Goal: Transaction & Acquisition: Purchase product/service

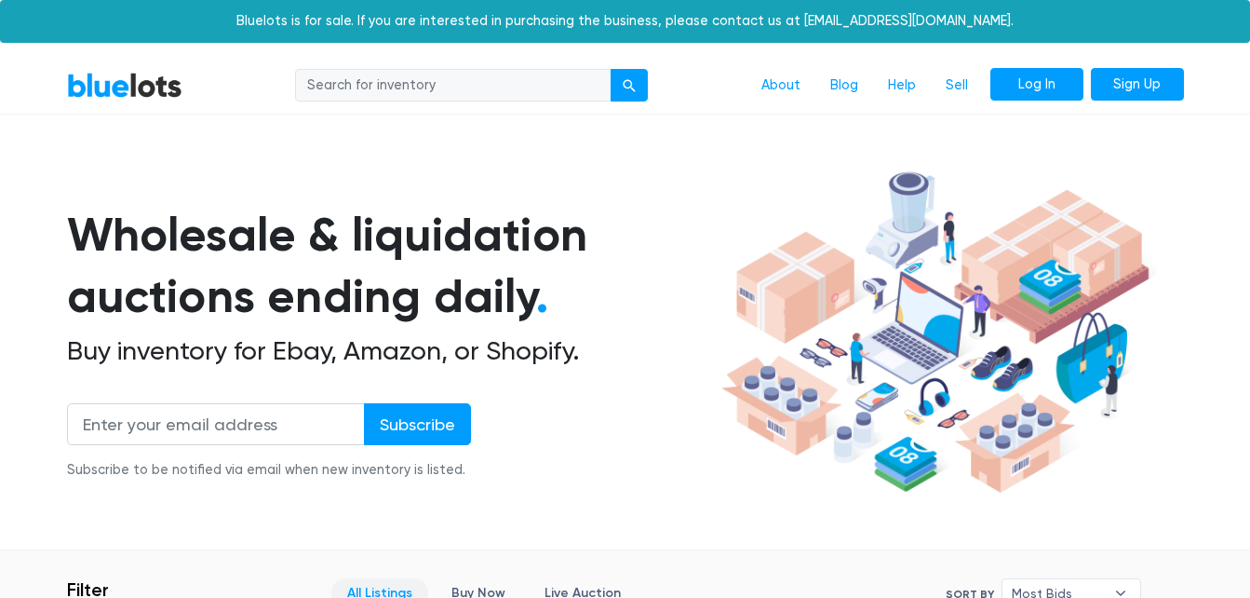
click at [1049, 90] on link "Log In" at bounding box center [1036, 85] width 93 height 34
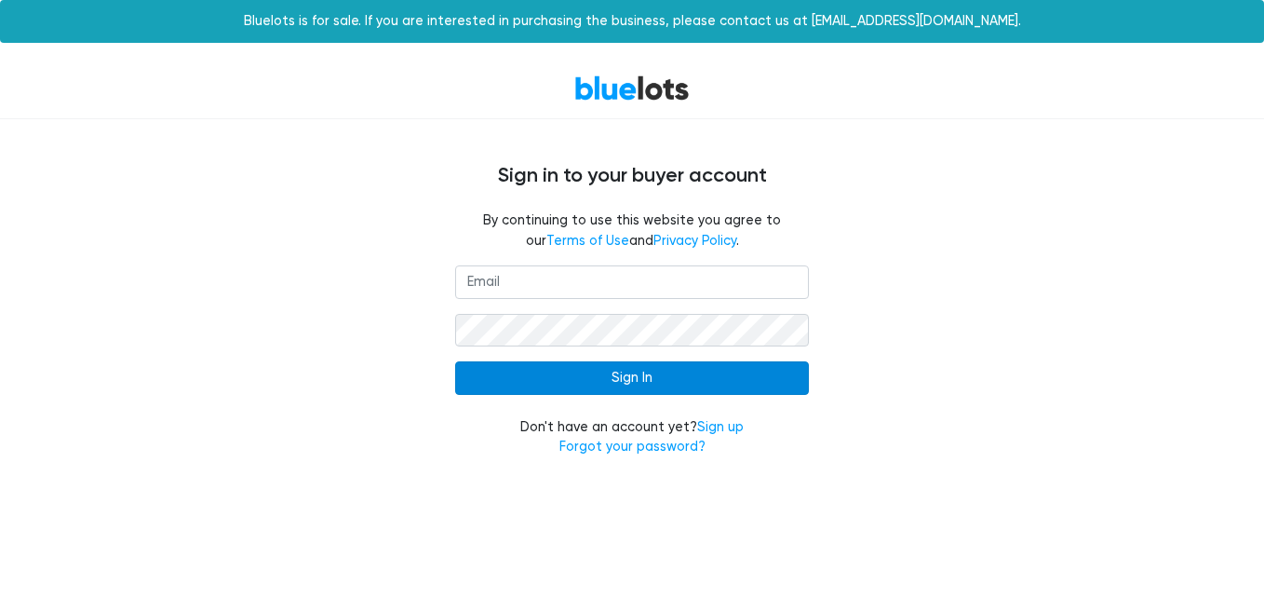
type input "[EMAIL_ADDRESS][DOMAIN_NAME]"
click at [736, 382] on input "Sign In" at bounding box center [632, 378] width 354 height 34
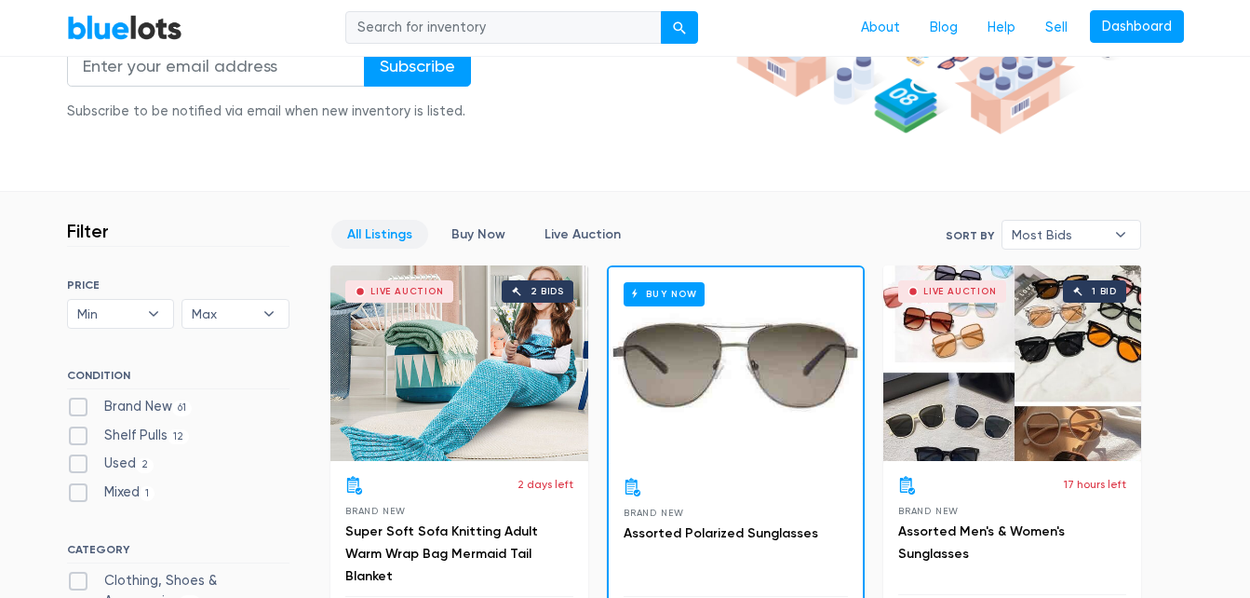
scroll to position [493, 0]
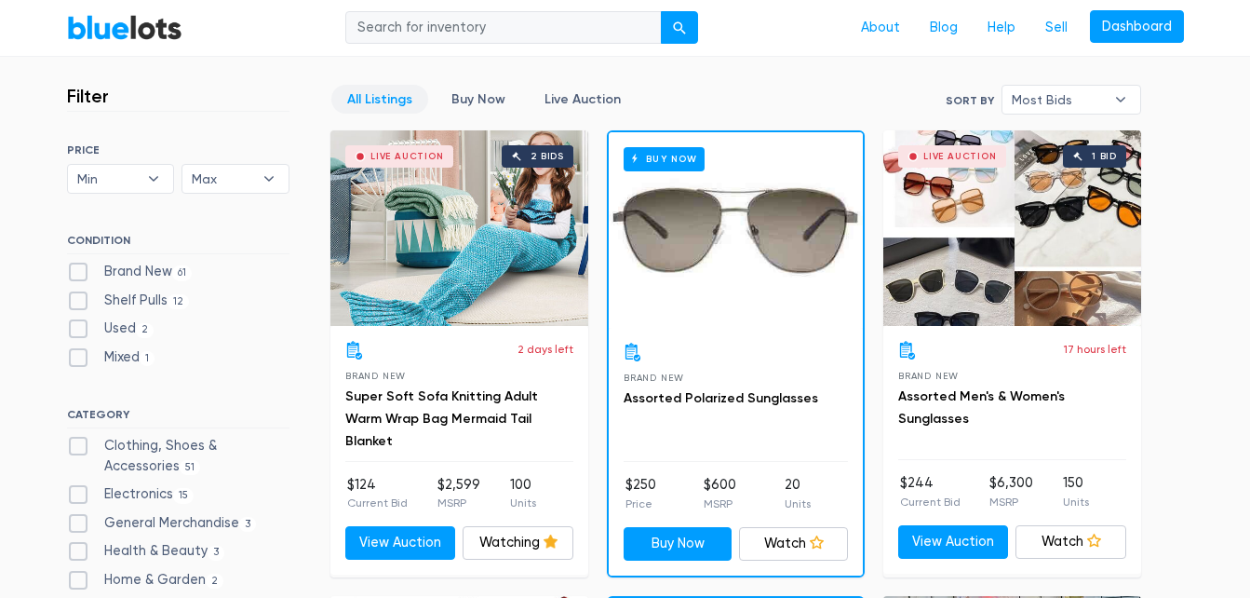
click at [437, 198] on div "Live Auction 2 bids" at bounding box center [459, 227] width 258 height 195
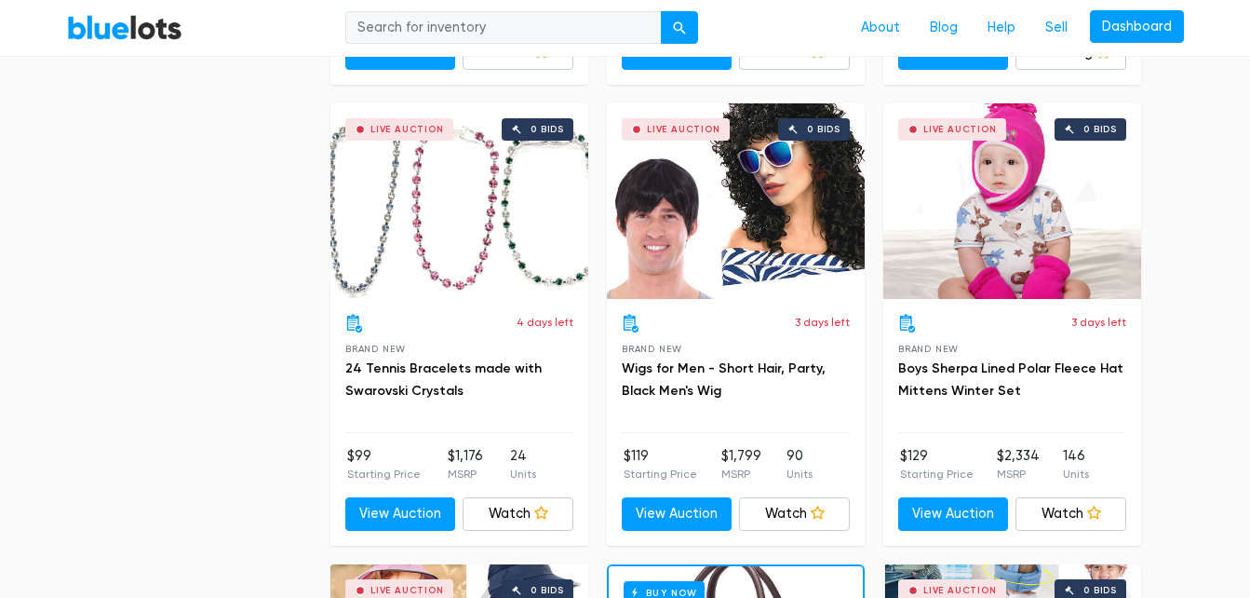
scroll to position [6975, 0]
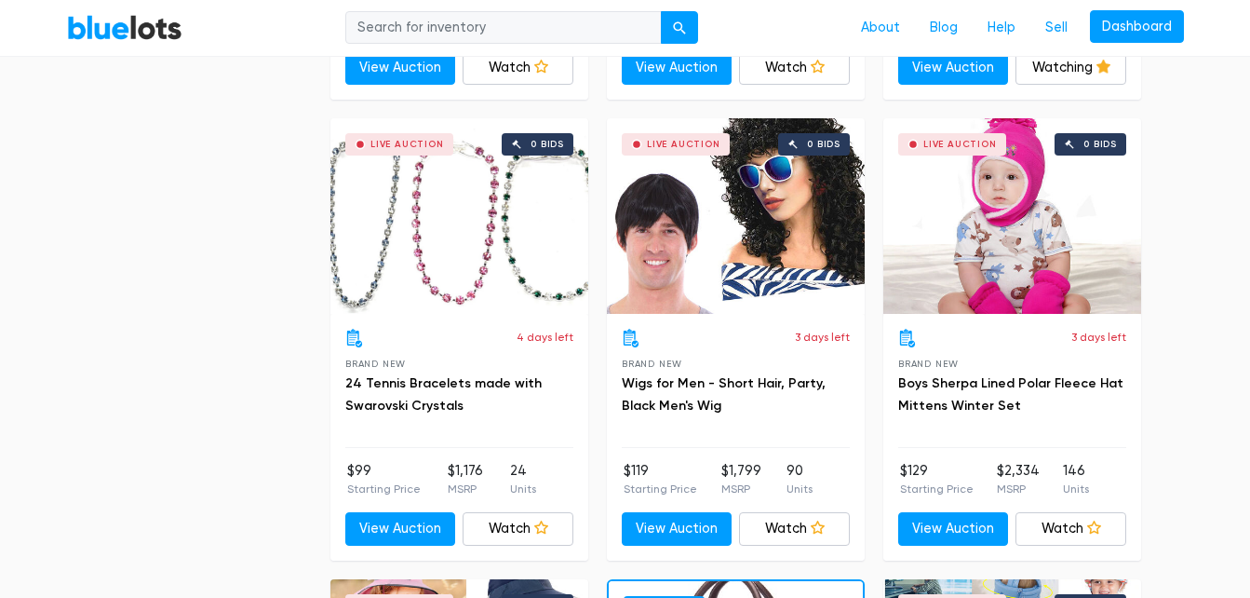
click at [998, 261] on div "Live Auction 0 bids" at bounding box center [1012, 215] width 258 height 195
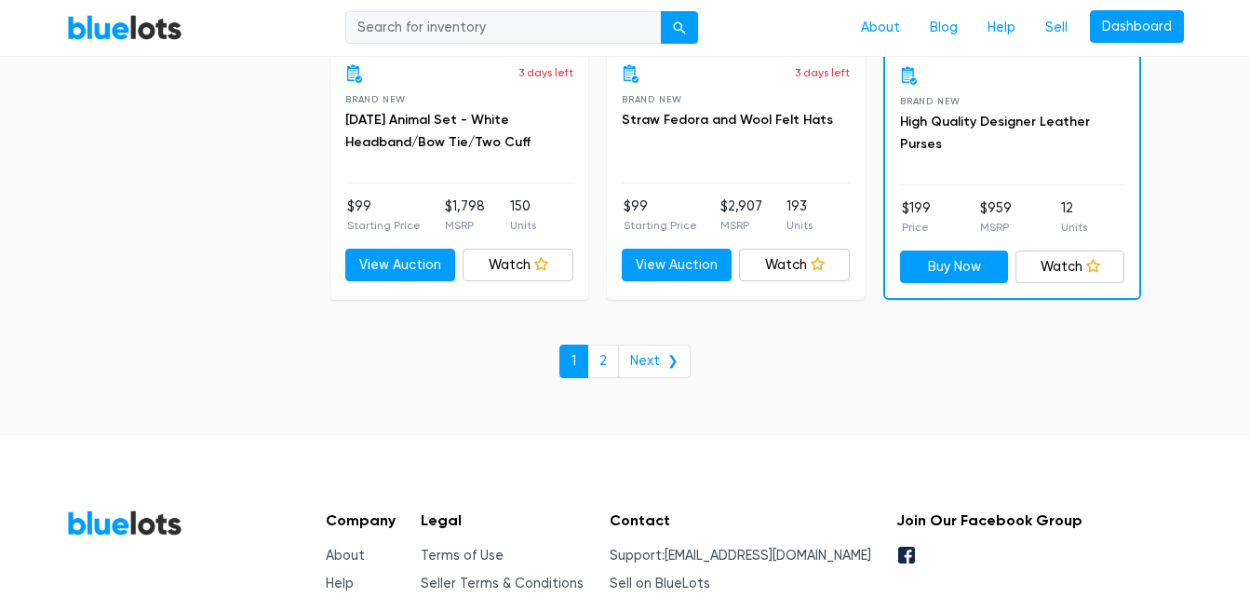
scroll to position [8226, 0]
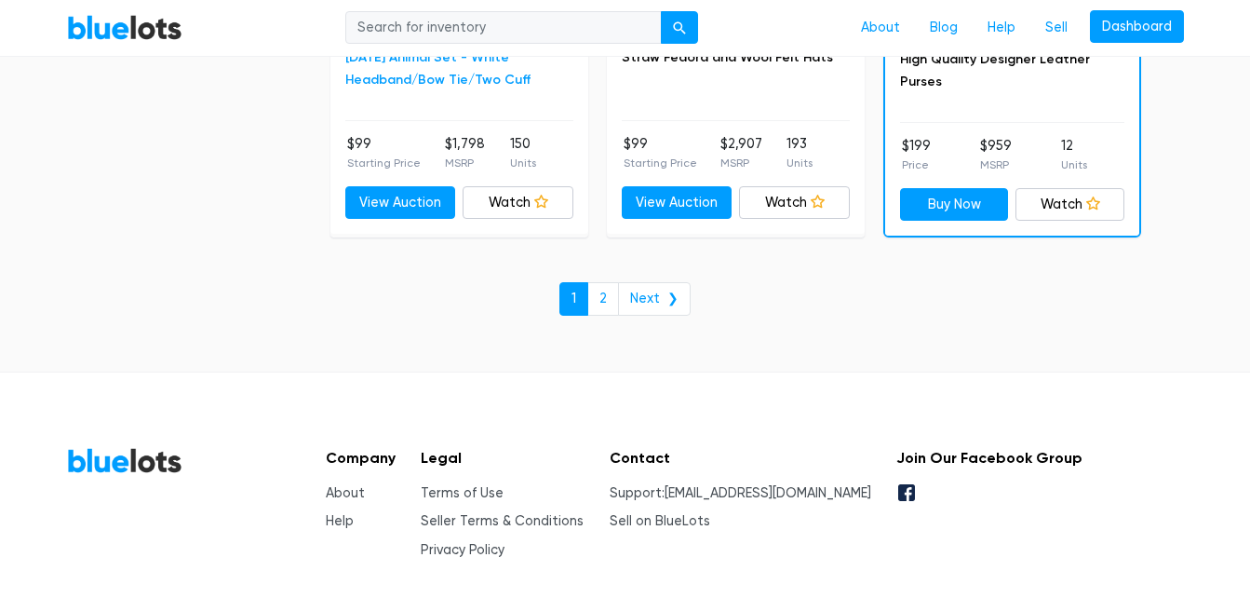
click at [477, 76] on link "[DATE] Animal Set - White Headband/Bow Tie/Two Cuff" at bounding box center [437, 68] width 185 height 38
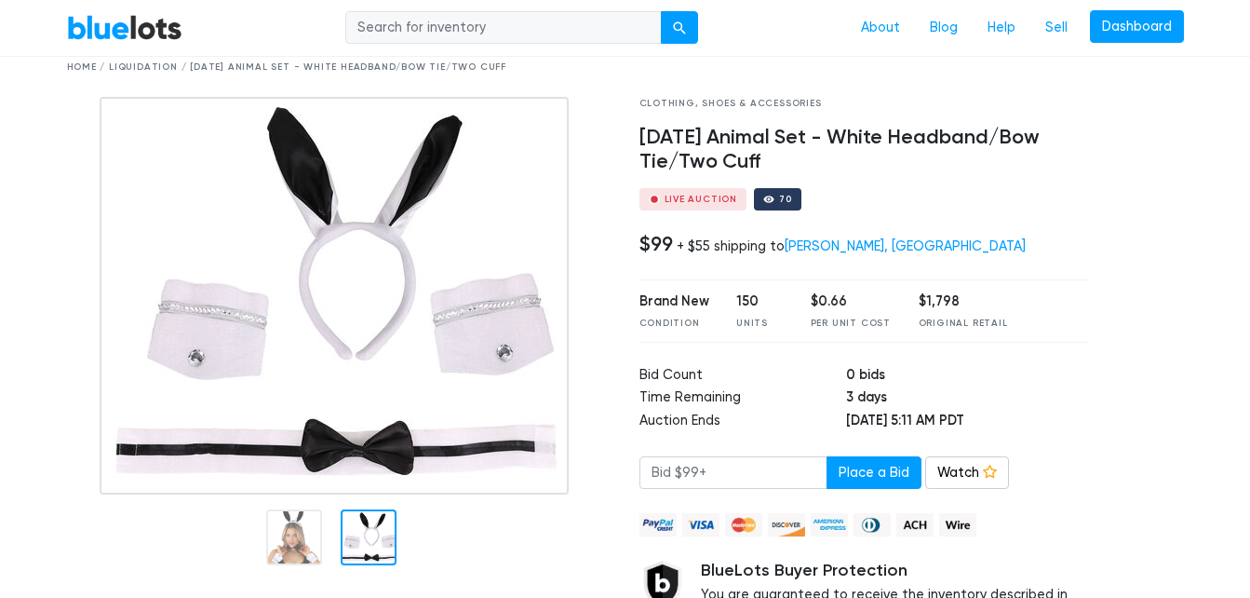
scroll to position [73, 0]
